Goal: Information Seeking & Learning: Find specific fact

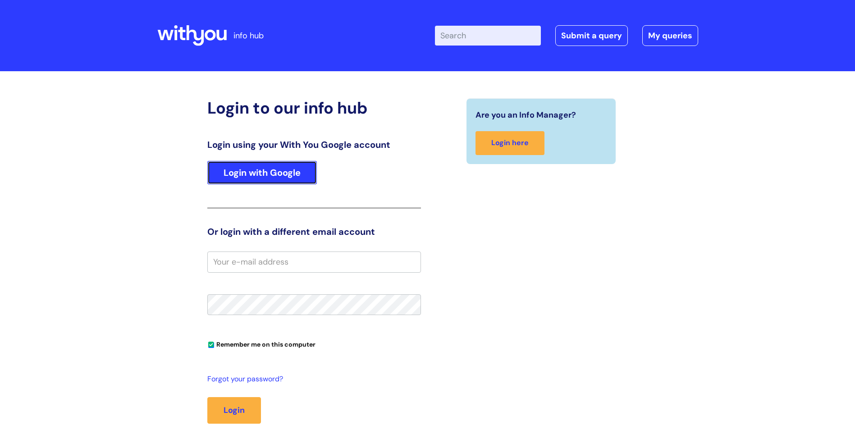
drag, startPoint x: 0, startPoint y: 0, endPoint x: 292, endPoint y: 172, distance: 338.5
click at [292, 172] on link "Login with Google" at bounding box center [262, 172] width 110 height 23
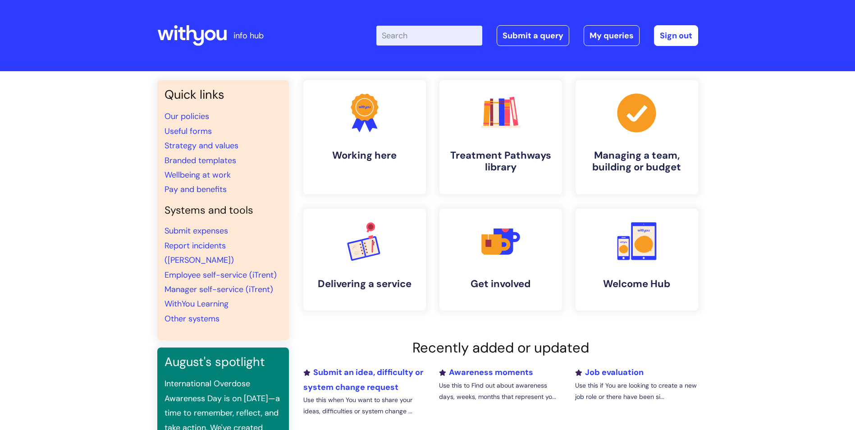
drag, startPoint x: 399, startPoint y: 23, endPoint x: 399, endPoint y: 33, distance: 10.4
click at [399, 23] on div "Enter your search term here... Search Submit a query My queries Welcome Davison…" at bounding box center [495, 35] width 407 height 53
click at [403, 33] on input "Enter your search term here..." at bounding box center [429, 36] width 106 height 20
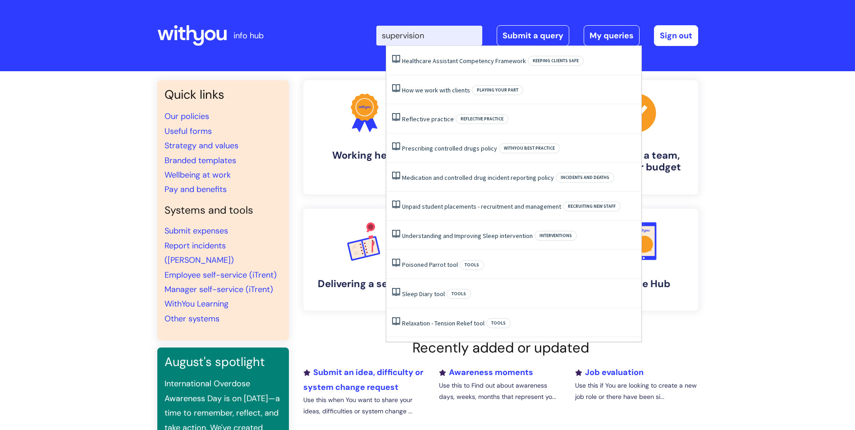
type input "supervision"
click button "Search" at bounding box center [0, 0] width 0 height 0
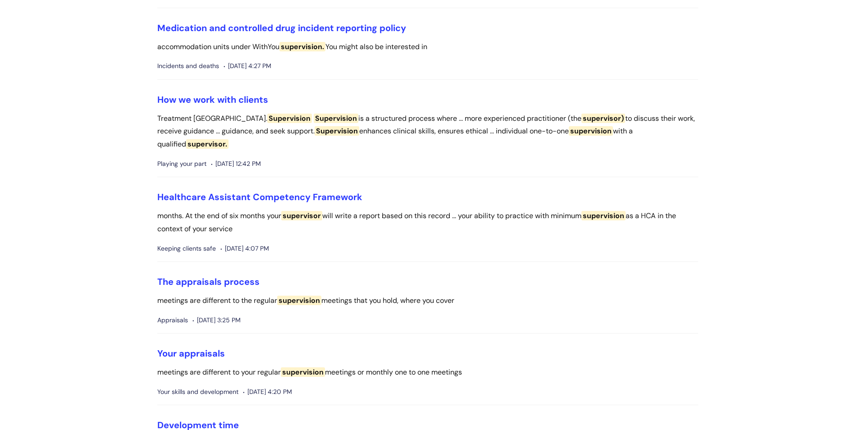
scroll to position [406, 0]
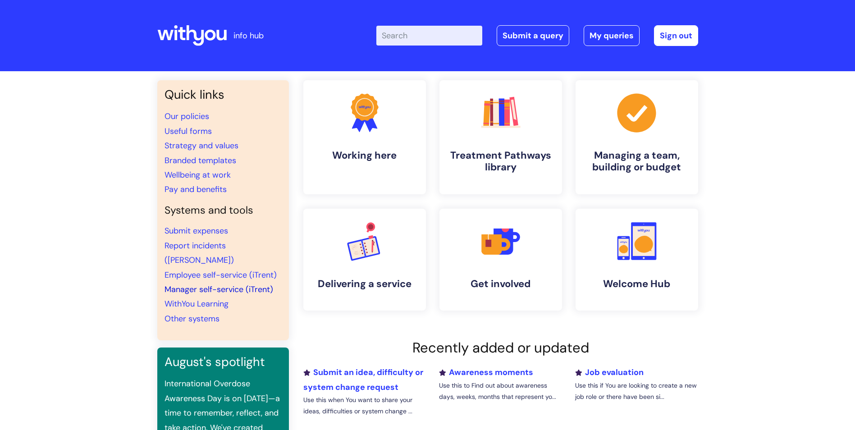
click at [234, 284] on link "Manager self-service (iTrent)" at bounding box center [219, 289] width 109 height 11
click at [444, 37] on input "Enter your search term here..." at bounding box center [429, 36] width 106 height 20
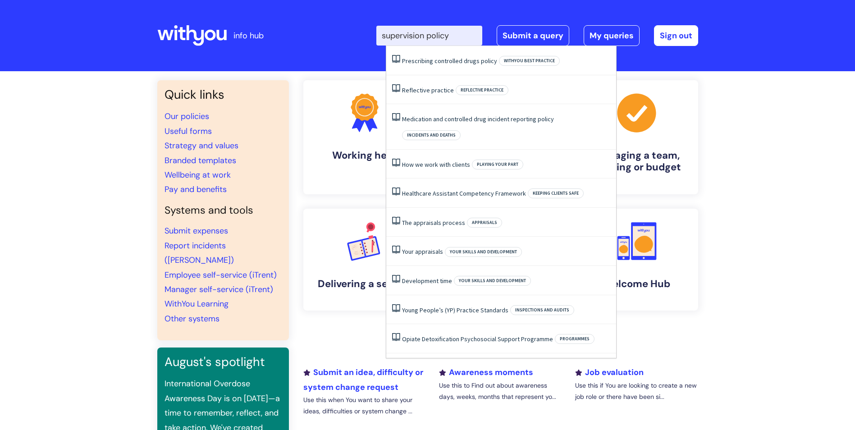
type input "supervision policy"
click button "Search" at bounding box center [0, 0] width 0 height 0
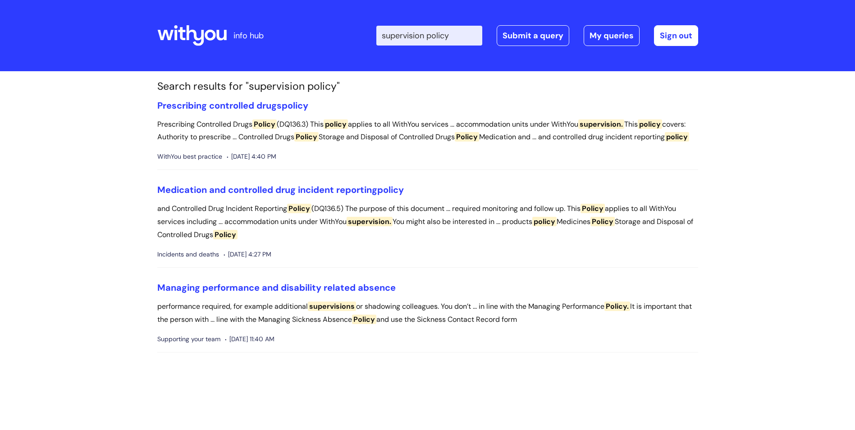
click at [448, 32] on input "supervision policy" at bounding box center [429, 36] width 106 height 20
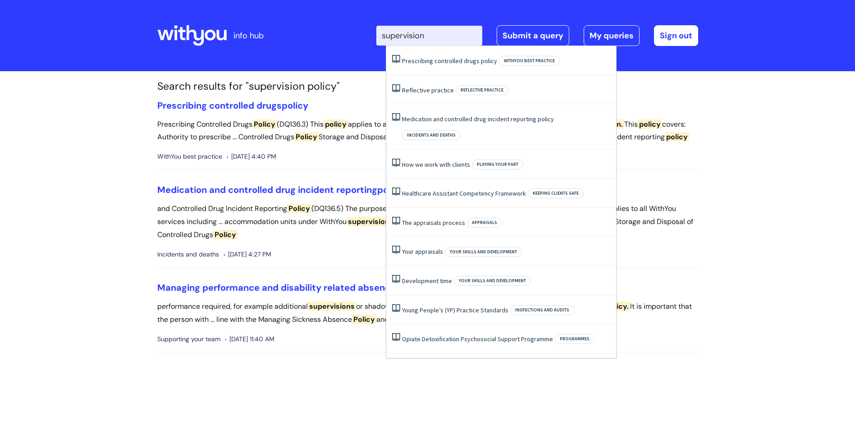
type input "supervision"
click button "Search" at bounding box center [0, 0] width 0 height 0
